Goal: Transaction & Acquisition: Book appointment/travel/reservation

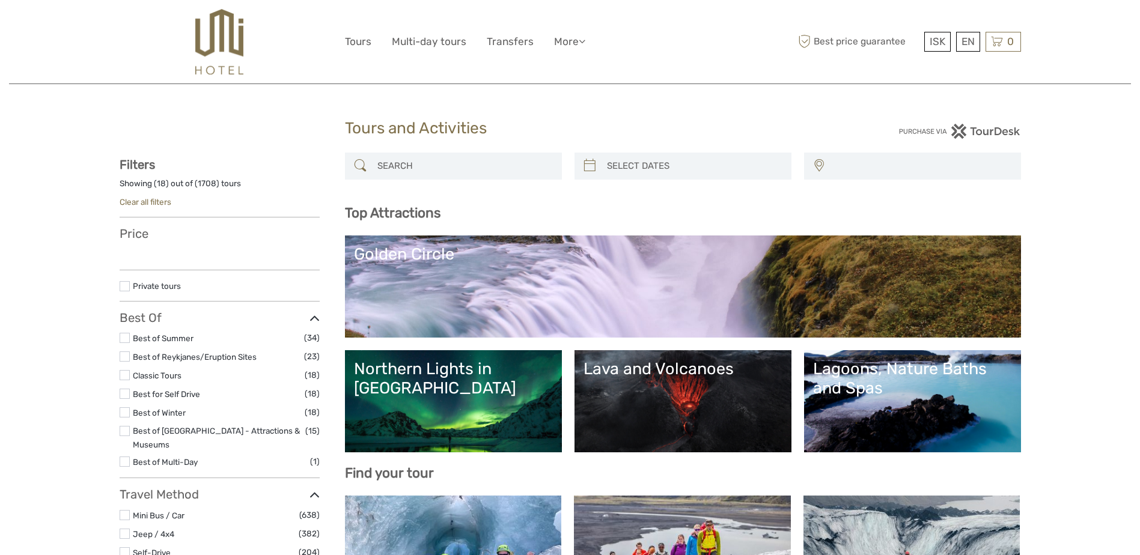
select select
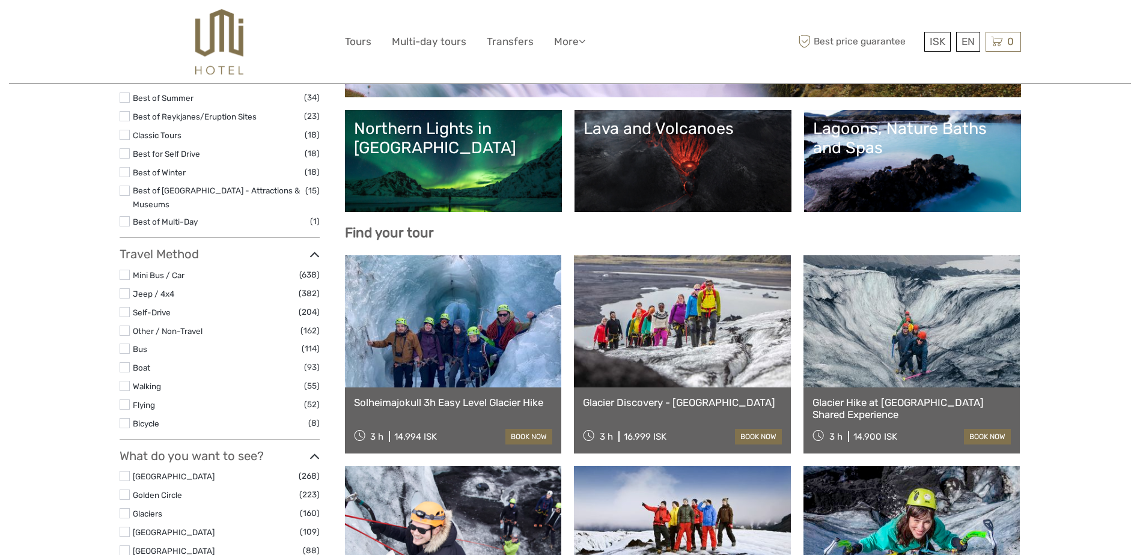
select select
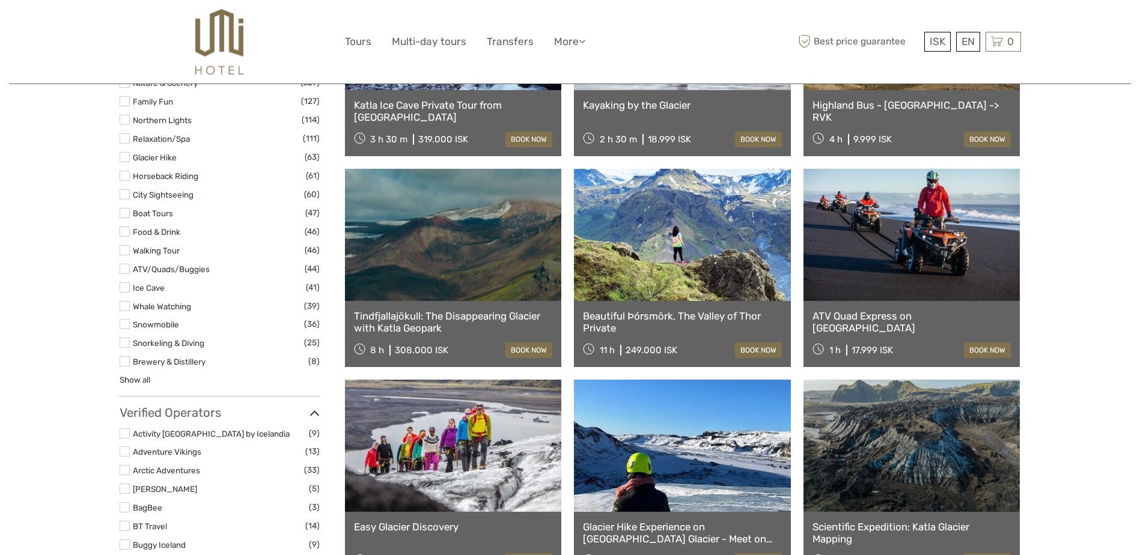
scroll to position [1021, 0]
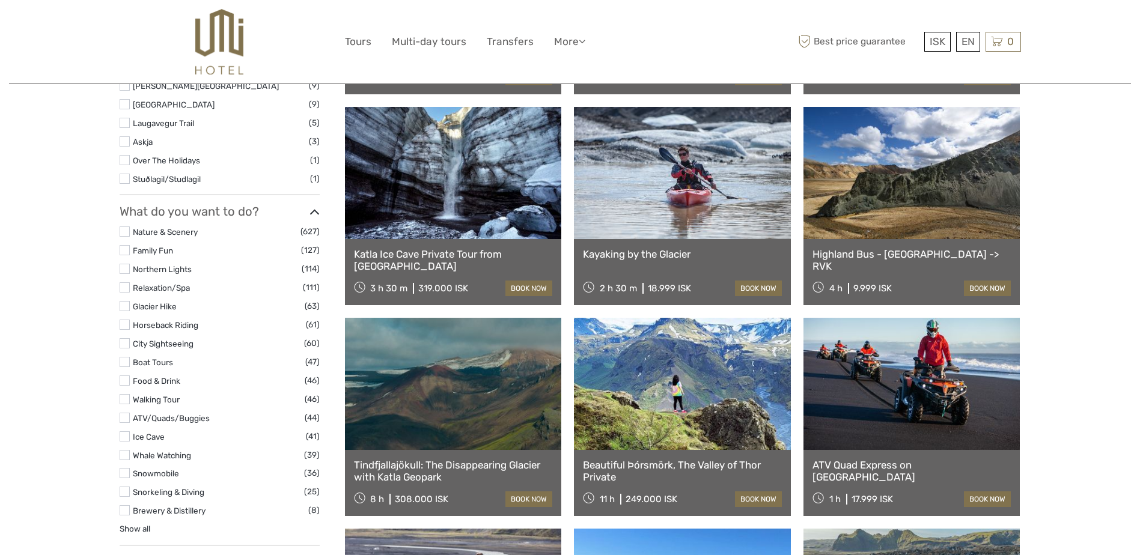
click at [124, 431] on label at bounding box center [125, 436] width 10 height 10
click at [0, 0] on input "checkbox" at bounding box center [0, 0] width 0 height 0
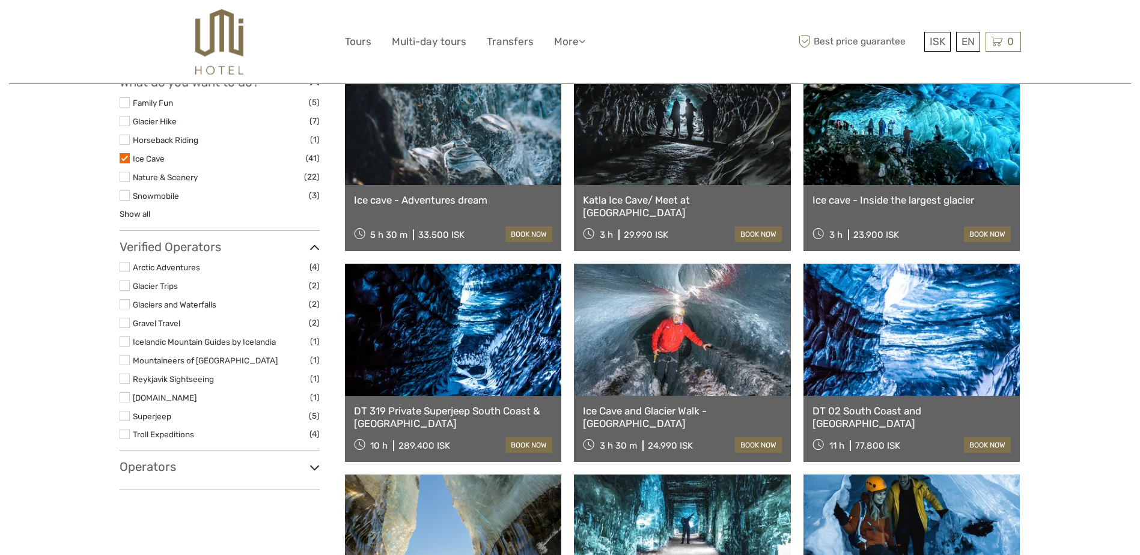
scroll to position [609, 0]
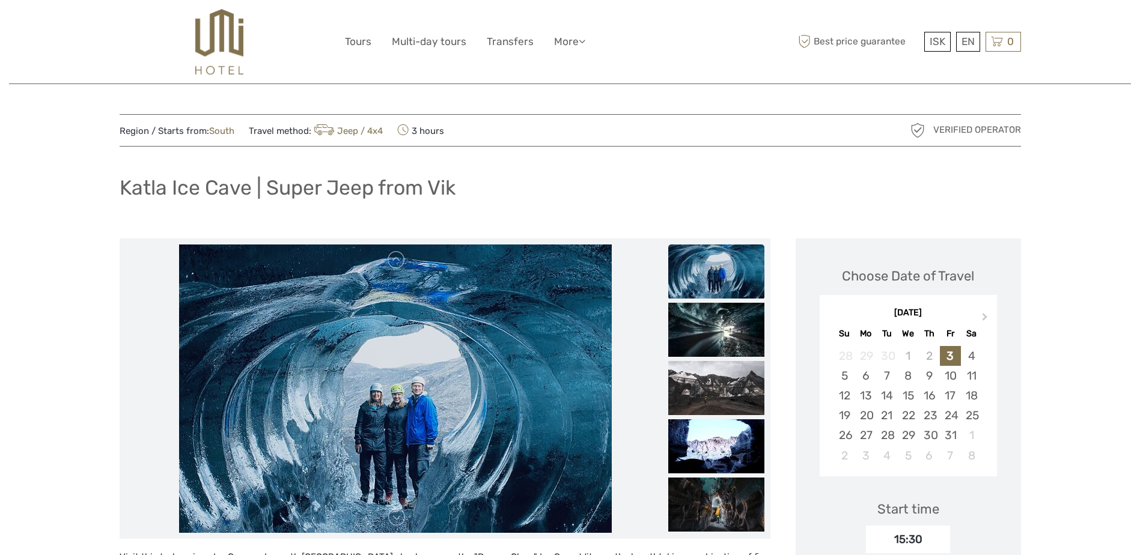
scroll to position [240, 0]
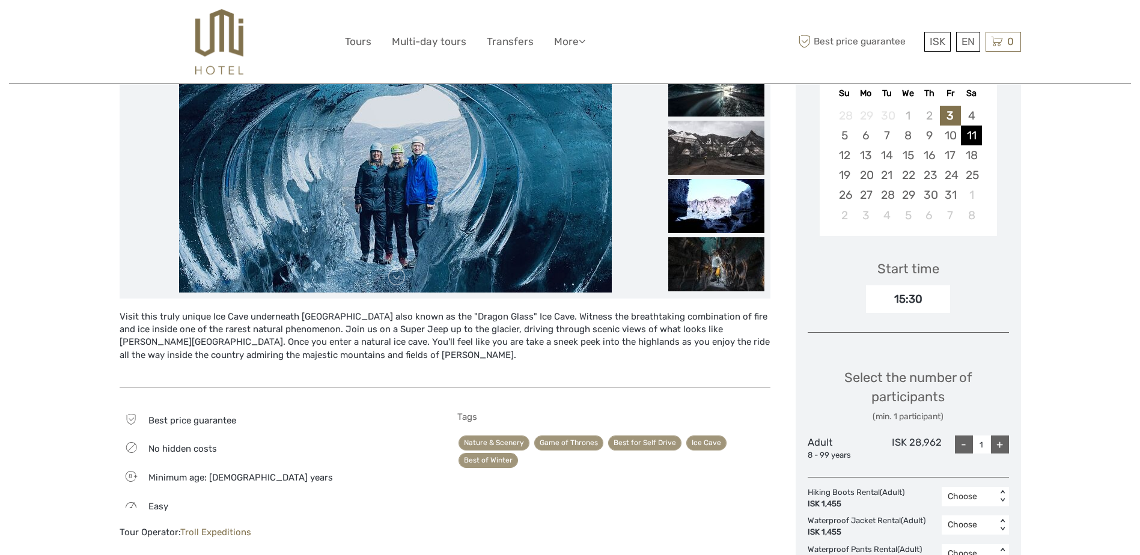
click at [970, 135] on div "11" at bounding box center [971, 136] width 21 height 20
